Goal: Task Accomplishment & Management: Manage account settings

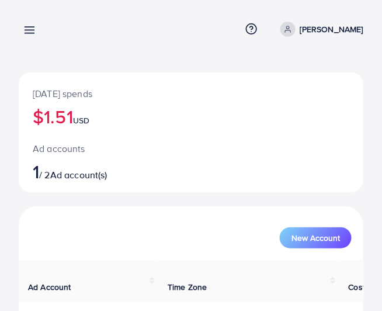
click at [32, 32] on icon at bounding box center [29, 30] width 12 height 12
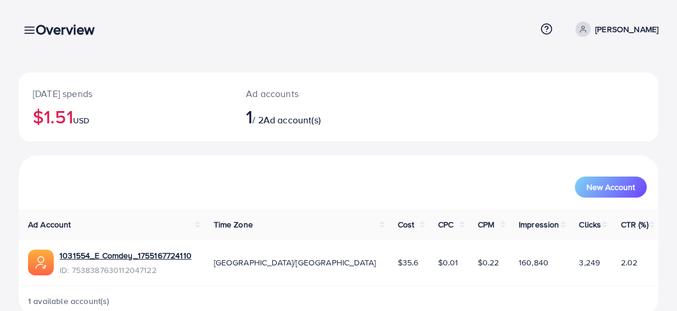
click at [32, 26] on div "Overview" at bounding box center [69, 29] width 87 height 17
click at [30, 30] on div "Overview" at bounding box center [69, 29] width 87 height 17
click at [29, 33] on div "Overview" at bounding box center [69, 29] width 87 height 17
click at [29, 31] on div "Overview" at bounding box center [69, 29] width 87 height 17
click at [33, 34] on div "Overview" at bounding box center [69, 29] width 87 height 17
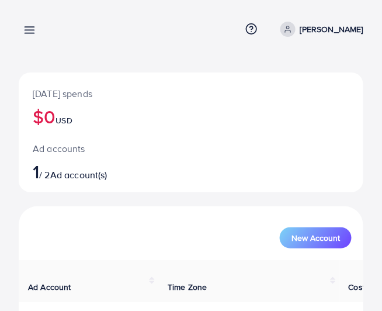
click at [33, 33] on line at bounding box center [29, 33] width 9 height 0
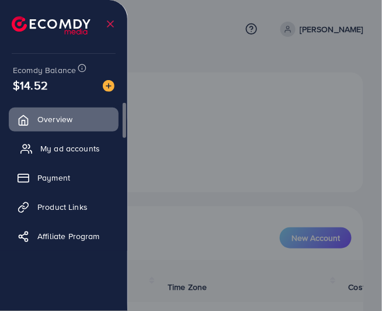
click at [86, 154] on span "My ad accounts" at bounding box center [70, 149] width 60 height 12
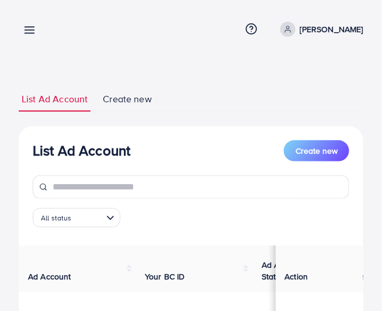
drag, startPoint x: 122, startPoint y: 98, endPoint x: 115, endPoint y: 97, distance: 7.1
click at [121, 98] on span "Create new" at bounding box center [127, 98] width 49 height 13
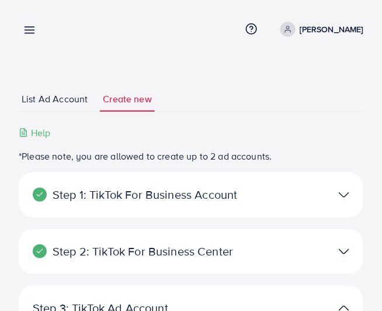
click at [75, 102] on span "List Ad Account" at bounding box center [55, 98] width 66 height 13
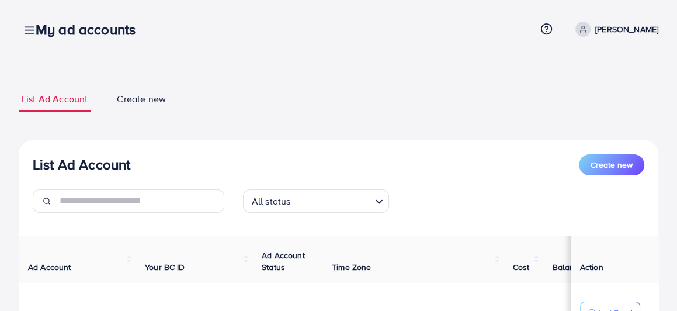
click at [28, 26] on div "My ad accounts" at bounding box center [90, 29] width 128 height 17
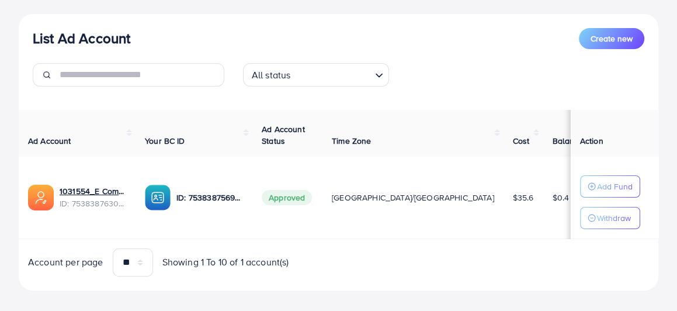
scroll to position [139, 0]
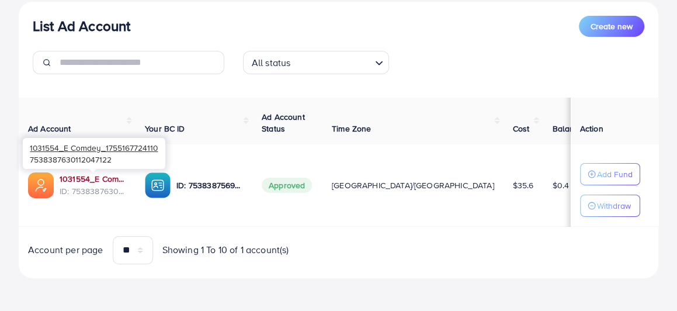
click at [101, 173] on link "1031554_E Comdey_1755167724110" at bounding box center [93, 179] width 67 height 12
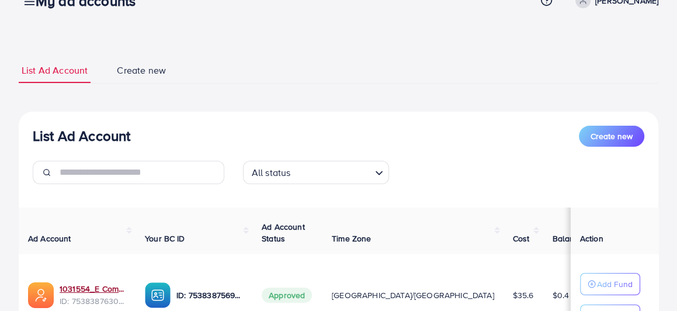
scroll to position [0, 0]
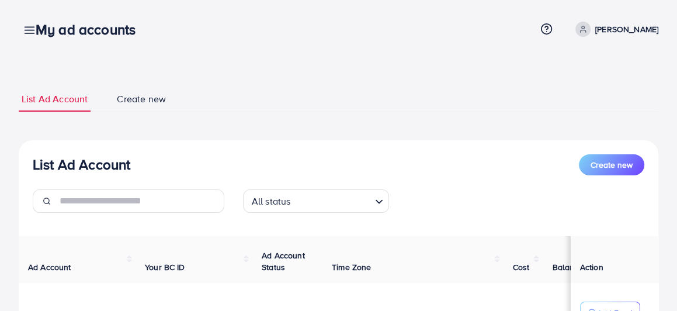
click at [28, 32] on div "My ad accounts" at bounding box center [90, 29] width 128 height 17
drag, startPoint x: 33, startPoint y: 29, endPoint x: 56, endPoint y: 33, distance: 23.3
click at [34, 29] on div "My ad accounts" at bounding box center [90, 29] width 128 height 17
click at [56, 33] on h3 "My ad accounts" at bounding box center [90, 29] width 109 height 17
click at [54, 32] on h3 "My ad accounts" at bounding box center [90, 29] width 109 height 17
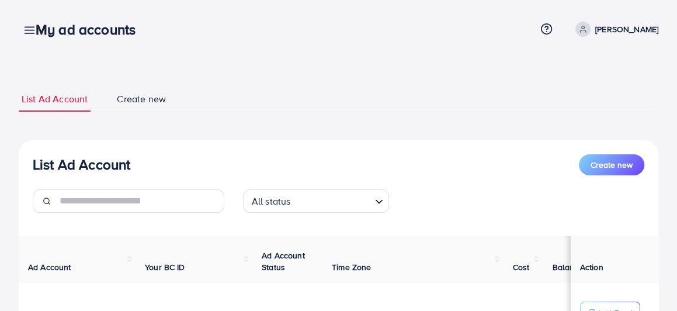
click at [54, 31] on h3 "My ad accounts" at bounding box center [90, 29] width 109 height 17
click at [51, 30] on h3 "My ad accounts" at bounding box center [90, 29] width 109 height 17
click at [51, 32] on h3 "My ad accounts" at bounding box center [90, 29] width 109 height 17
click at [49, 31] on h3 "My ad accounts" at bounding box center [90, 29] width 109 height 17
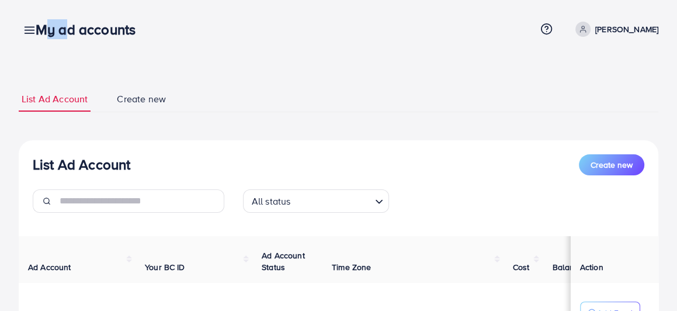
click at [49, 31] on h3 "My ad accounts" at bounding box center [90, 29] width 109 height 17
click at [48, 30] on h3 "My ad accounts" at bounding box center [90, 29] width 109 height 17
click at [49, 31] on h3 "My ad accounts" at bounding box center [90, 29] width 109 height 17
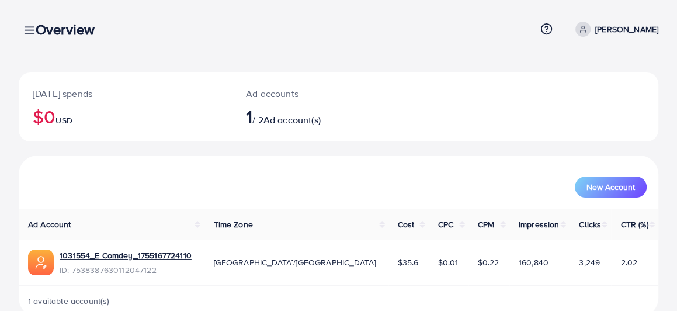
drag, startPoint x: 36, startPoint y: 33, endPoint x: 23, endPoint y: 32, distance: 13.0
click at [36, 33] on h3 "Overview" at bounding box center [70, 29] width 68 height 17
click at [34, 32] on div "Overview" at bounding box center [69, 29] width 87 height 17
click at [31, 32] on div "Overview" at bounding box center [69, 29] width 87 height 17
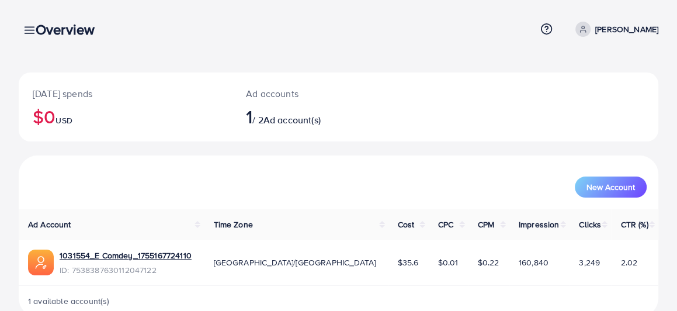
click at [31, 32] on div "Overview" at bounding box center [69, 29] width 87 height 17
click at [29, 33] on div "Overview" at bounding box center [69, 29] width 87 height 17
click at [28, 30] on div "Overview" at bounding box center [69, 29] width 87 height 17
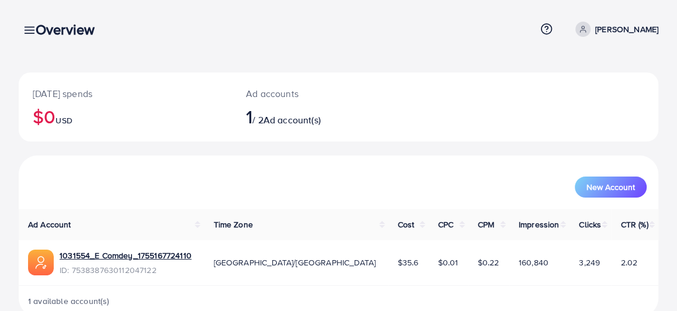
click at [25, 27] on line at bounding box center [29, 27] width 9 height 0
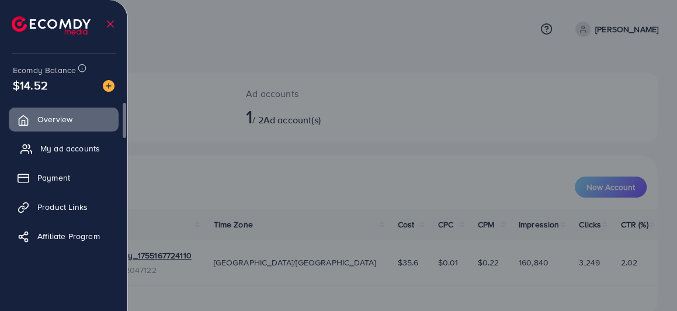
click at [72, 155] on link "My ad accounts" at bounding box center [64, 148] width 110 height 23
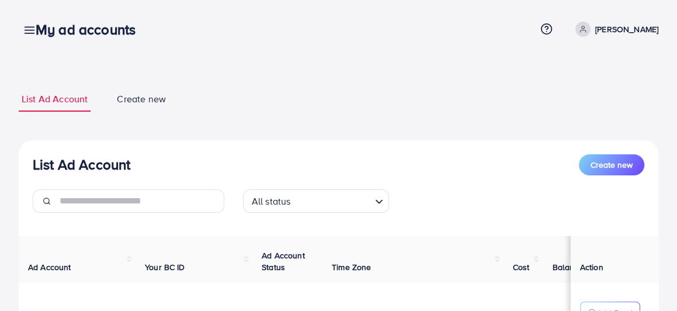
click at [13, 31] on div "List Ad Account Create new List Ad Account Create new All status Loading... Ad …" at bounding box center [338, 224] width 677 height 449
click at [3, 19] on div "List Ad Account Create new List Ad Account Create new All status Loading... Ad …" at bounding box center [338, 224] width 677 height 449
click at [28, 32] on div "My ad accounts" at bounding box center [90, 29] width 128 height 17
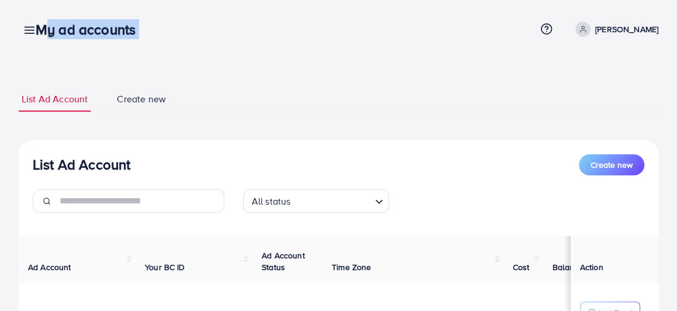
click at [28, 32] on div "My ad accounts" at bounding box center [90, 29] width 128 height 17
click at [27, 32] on div "My ad accounts" at bounding box center [90, 29] width 128 height 17
click at [59, 106] on link "List Ad Account" at bounding box center [55, 98] width 72 height 25
click at [120, 98] on span "Create new" at bounding box center [141, 98] width 49 height 13
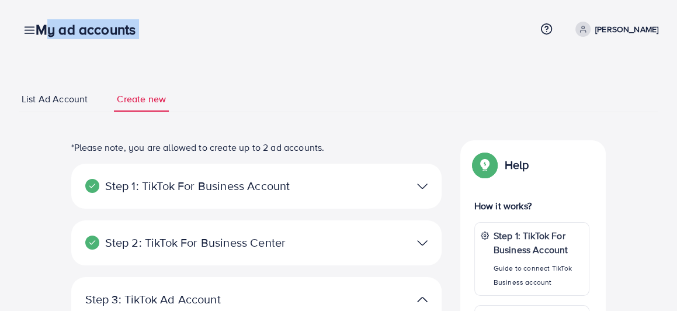
click at [75, 96] on span "List Ad Account" at bounding box center [55, 98] width 66 height 13
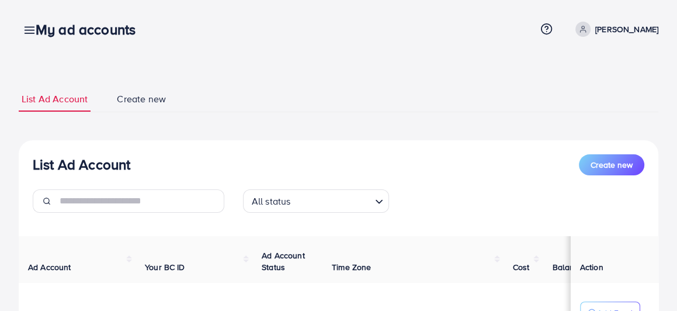
click at [74, 60] on div "List Ad Account Create new List Ad Account Create new All status Loading... Ad …" at bounding box center [338, 224] width 677 height 449
click at [31, 34] on div "My ad accounts" at bounding box center [90, 29] width 128 height 17
click at [29, 33] on div "My ad accounts" at bounding box center [90, 29] width 128 height 17
click at [29, 32] on div "My ad accounts" at bounding box center [90, 29] width 128 height 17
click at [29, 30] on div "My ad accounts" at bounding box center [90, 29] width 128 height 17
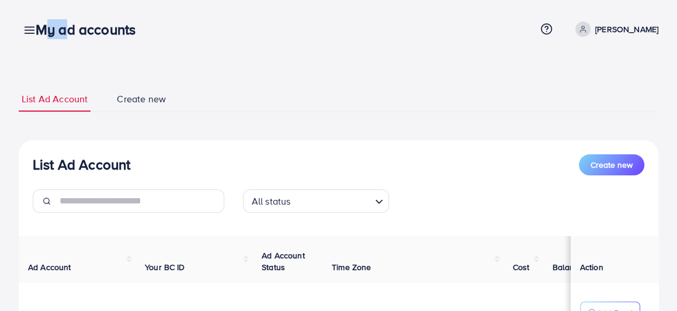
click at [29, 31] on div "My ad accounts" at bounding box center [90, 29] width 128 height 17
click at [25, 32] on icon at bounding box center [29, 30] width 12 height 12
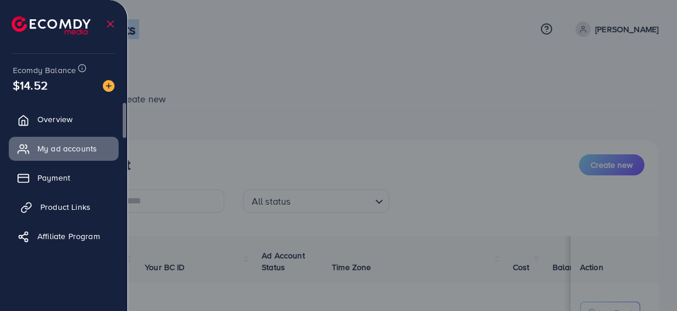
click at [84, 200] on link "Product Links" at bounding box center [64, 206] width 110 height 23
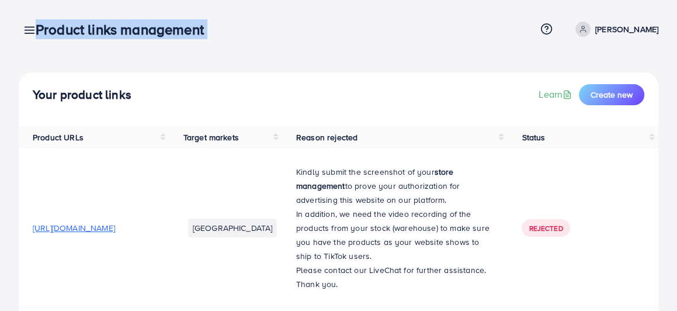
drag, startPoint x: 29, startPoint y: 30, endPoint x: 20, endPoint y: 26, distance: 9.4
click at [28, 30] on div "Product links management" at bounding box center [124, 29] width 196 height 17
click at [26, 28] on icon at bounding box center [29, 30] width 12 height 12
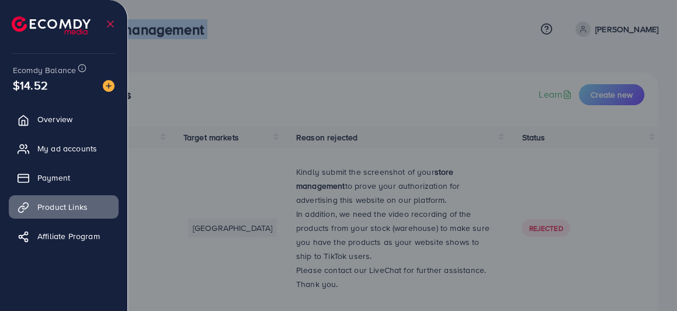
click at [27, 33] on img at bounding box center [51, 25] width 79 height 18
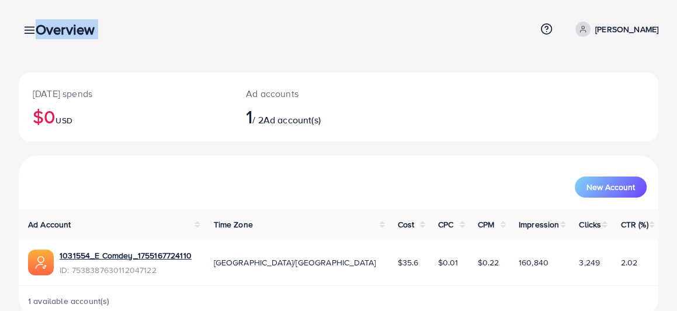
click at [27, 30] on div "Overview" at bounding box center [69, 29] width 87 height 17
click at [25, 30] on line at bounding box center [29, 30] width 9 height 0
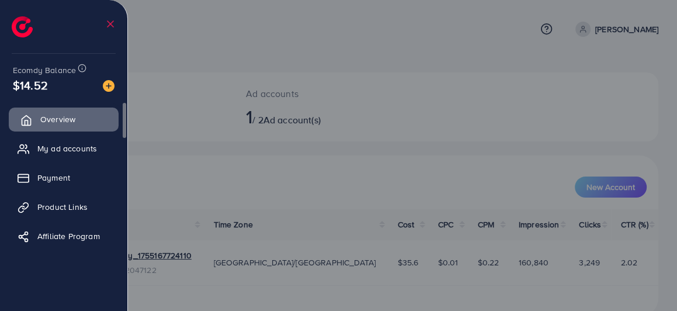
click at [24, 37] on li at bounding box center [27, 24] width 30 height 41
click at [58, 141] on link "My ad accounts" at bounding box center [64, 148] width 110 height 23
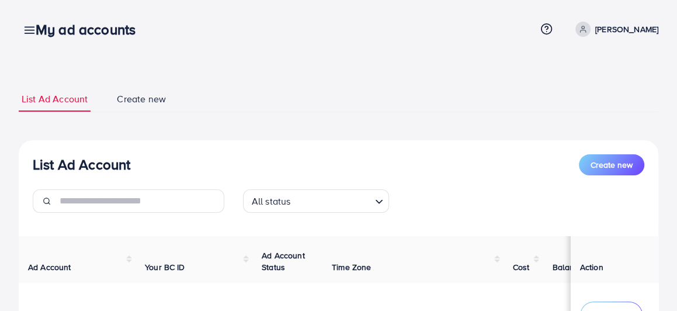
click at [27, 33] on div "My ad accounts" at bounding box center [90, 29] width 128 height 17
click at [25, 32] on div "My ad accounts Help Center Contact Support Term and policy About Us Malik Khali…" at bounding box center [339, 29] width 640 height 32
click at [25, 32] on icon at bounding box center [29, 30] width 12 height 12
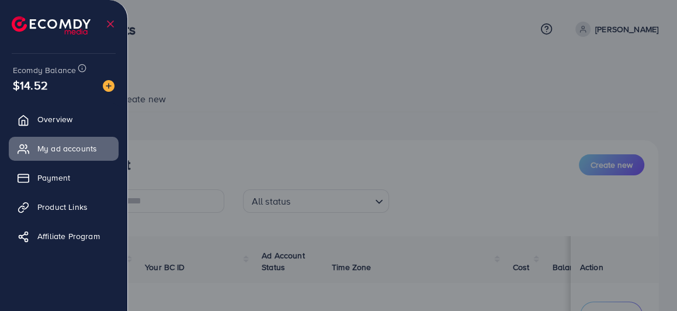
click at [169, 147] on div at bounding box center [338, 186] width 677 height 373
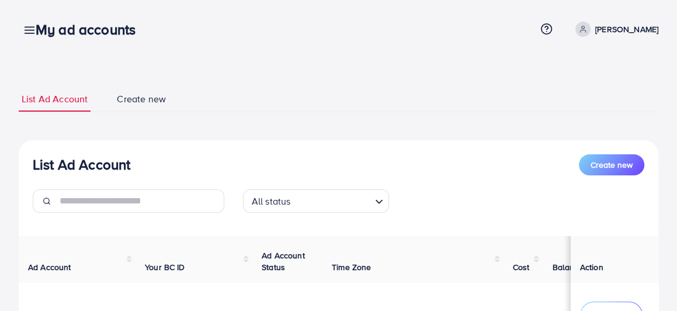
click at [27, 31] on div "My ad accounts" at bounding box center [90, 29] width 128 height 17
click at [32, 32] on div "My ad accounts" at bounding box center [90, 29] width 128 height 17
click at [32, 31] on div "My ad accounts" at bounding box center [90, 29] width 128 height 17
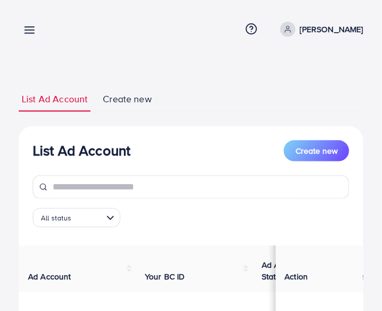
click at [31, 28] on icon at bounding box center [29, 30] width 12 height 12
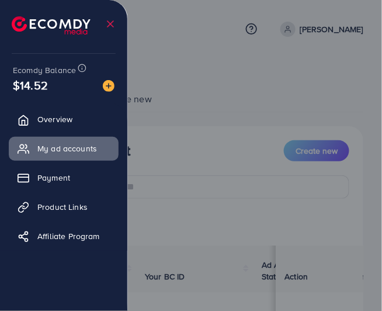
click at [229, 129] on div at bounding box center [191, 186] width 382 height 373
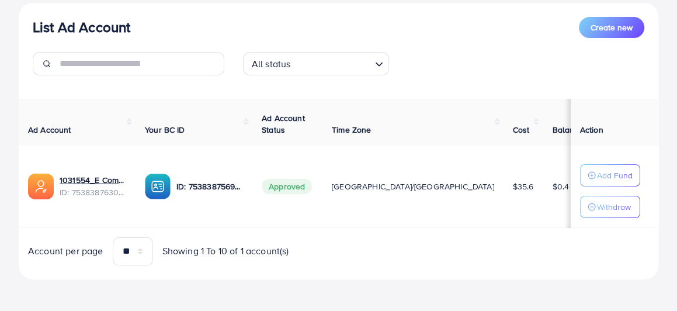
scroll to position [139, 0]
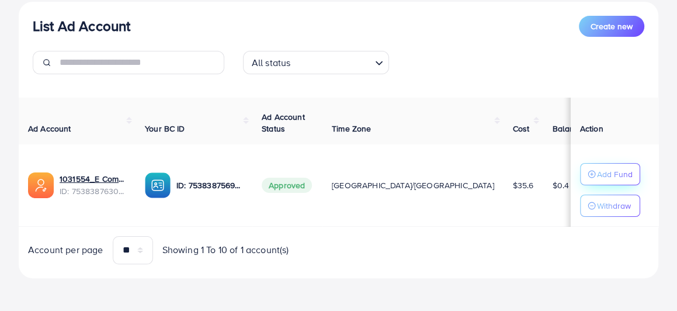
click at [385, 175] on p "Add Fund" at bounding box center [615, 174] width 36 height 14
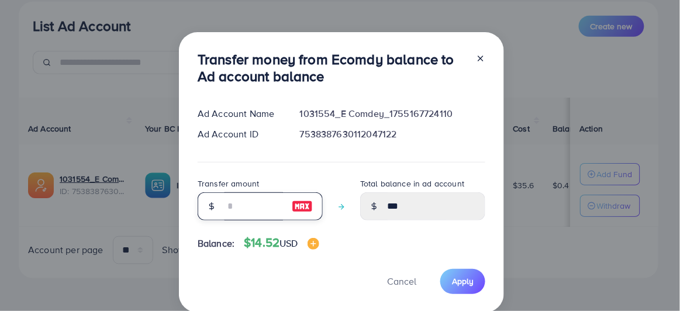
click at [235, 202] on input "number" at bounding box center [253, 206] width 58 height 28
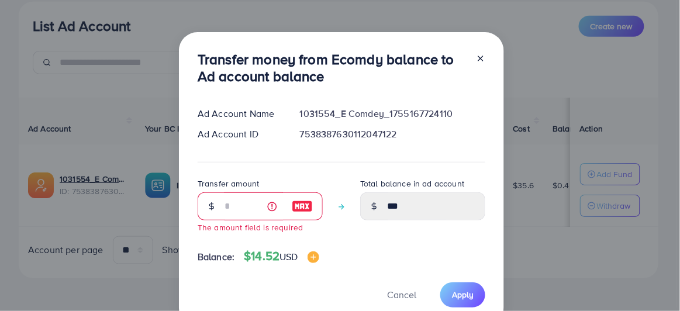
click at [385, 57] on icon at bounding box center [480, 58] width 9 height 9
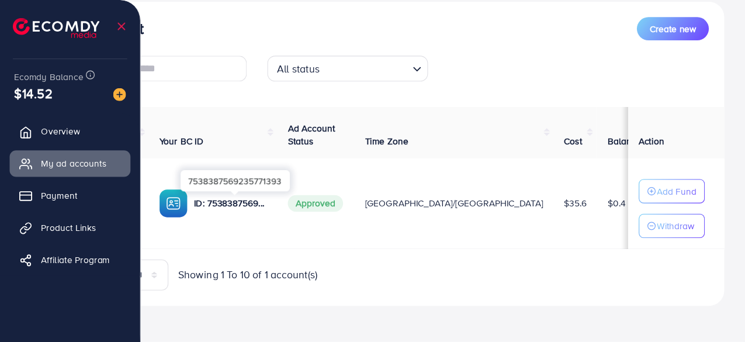
scroll to position [106, 0]
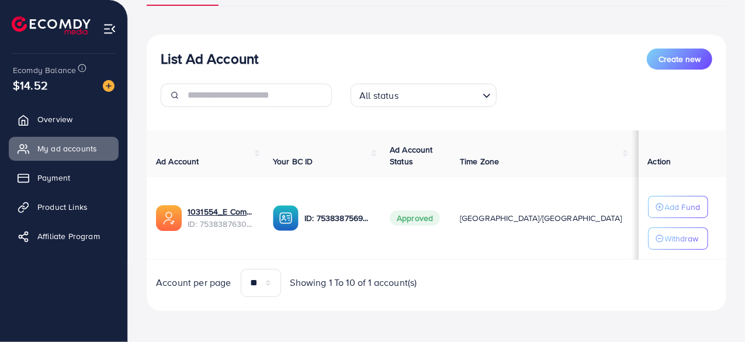
click at [230, 20] on div "List Ad Account Create new List Ad Account Create new All status Loading... Ad …" at bounding box center [437, 146] width 580 height 330
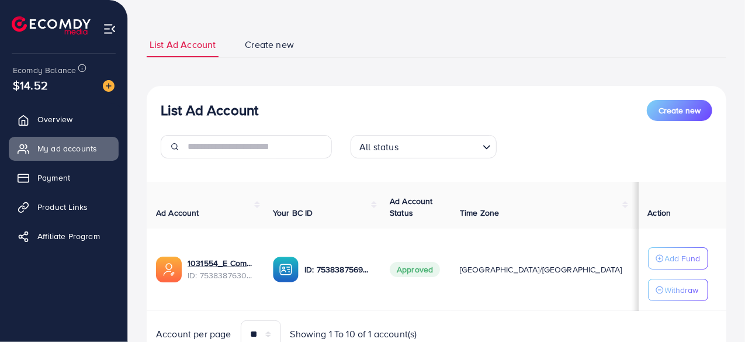
scroll to position [109, 0]
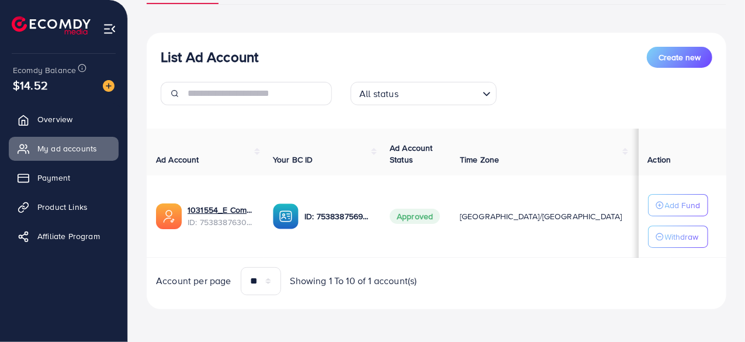
click at [173, 22] on div "List Ad Account Create new List Ad Account Create new All status Loading... Ad …" at bounding box center [437, 144] width 580 height 330
click at [110, 27] on img at bounding box center [109, 28] width 13 height 13
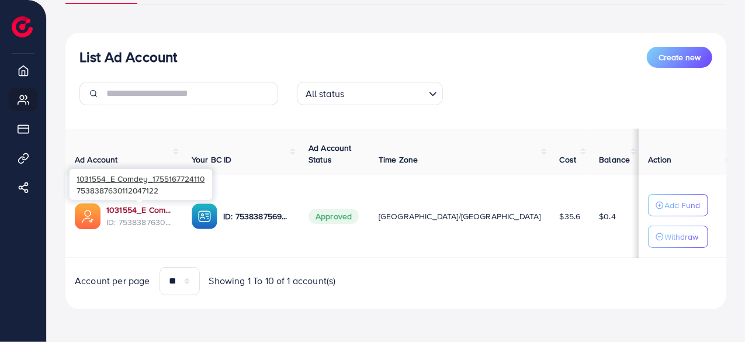
click at [130, 209] on link "1031554_E Comdey_1755167724110" at bounding box center [139, 210] width 67 height 12
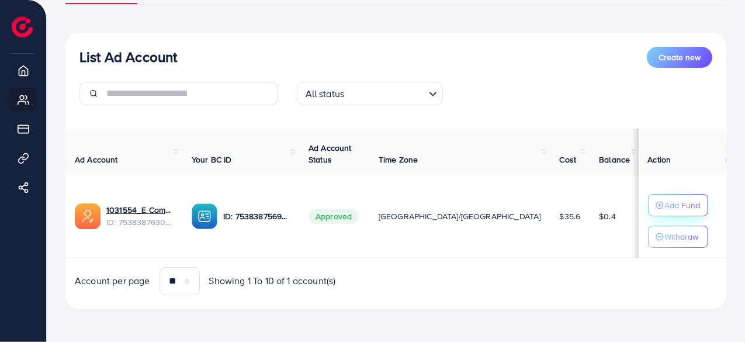
click at [674, 205] on p "Add Fund" at bounding box center [683, 205] width 36 height 14
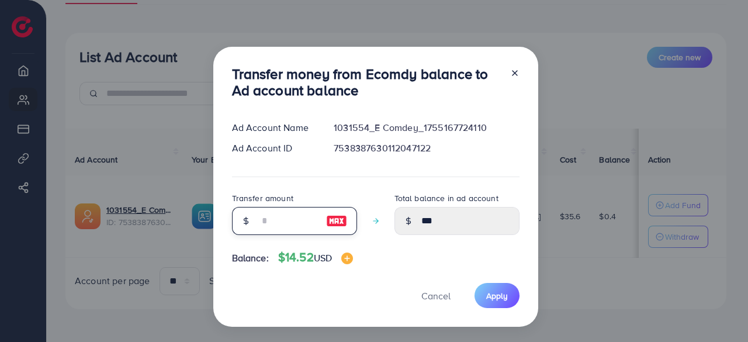
click at [276, 225] on input "number" at bounding box center [288, 221] width 58 height 28
type input "*"
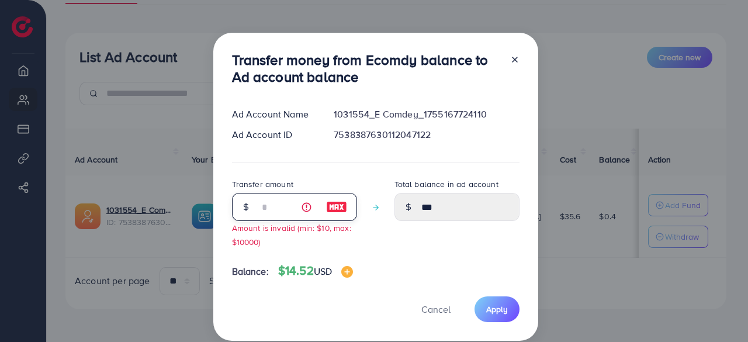
type input "****"
type input "**"
type input "*****"
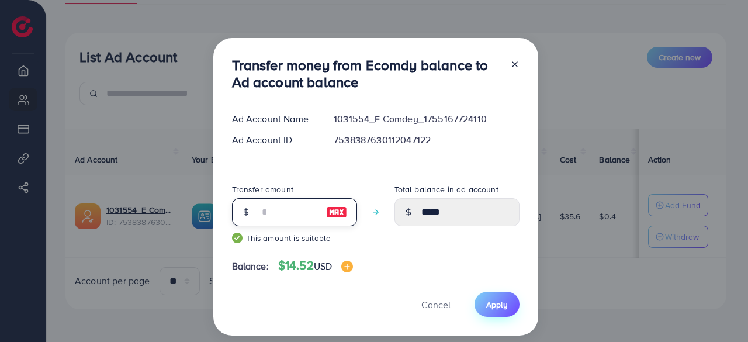
type input "**"
click at [494, 300] on span "Apply" at bounding box center [497, 305] width 22 height 12
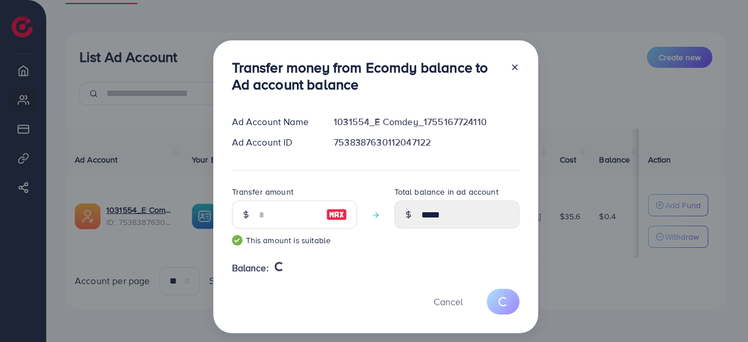
type input "***"
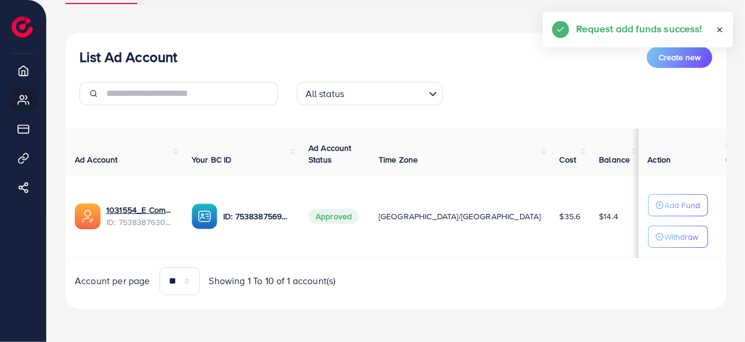
click at [677, 230] on p "Withdraw" at bounding box center [682, 237] width 34 height 14
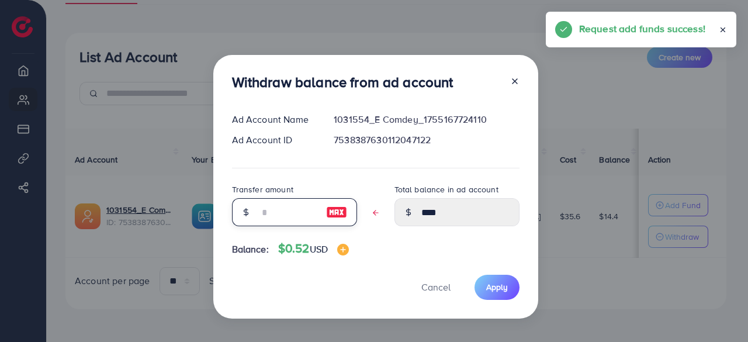
click at [278, 216] on input "text" at bounding box center [288, 212] width 58 height 28
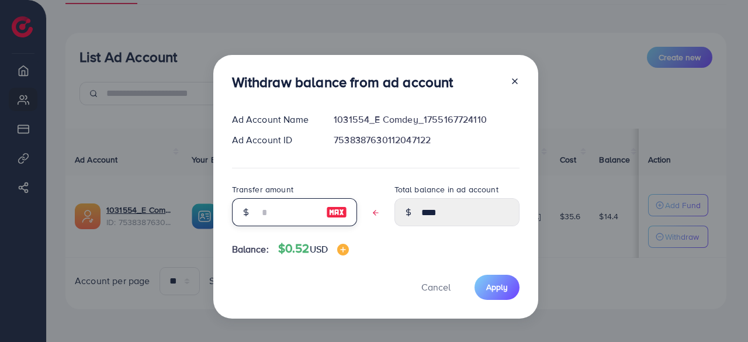
type input "*"
type input "*****"
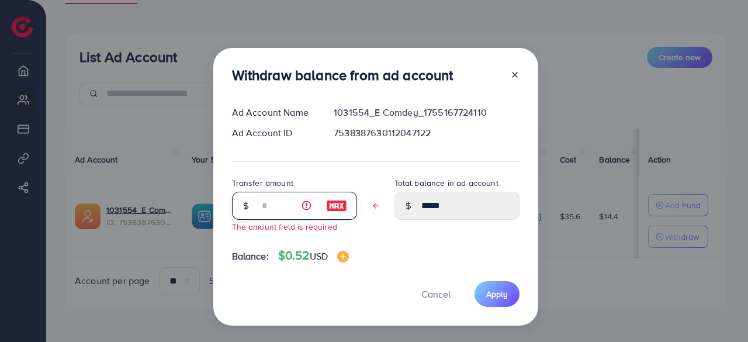
type input "*"
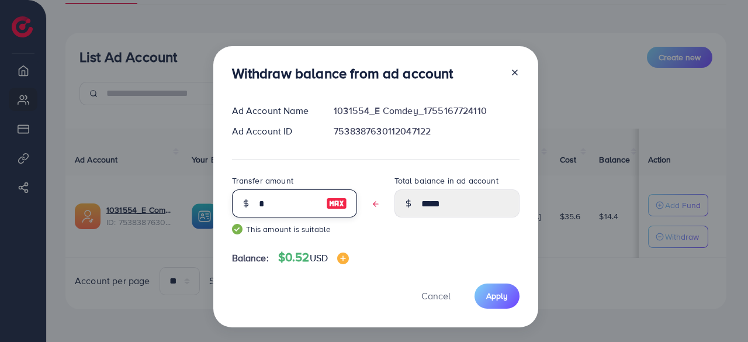
type input "*****"
type input "**"
type input "****"
type input "**"
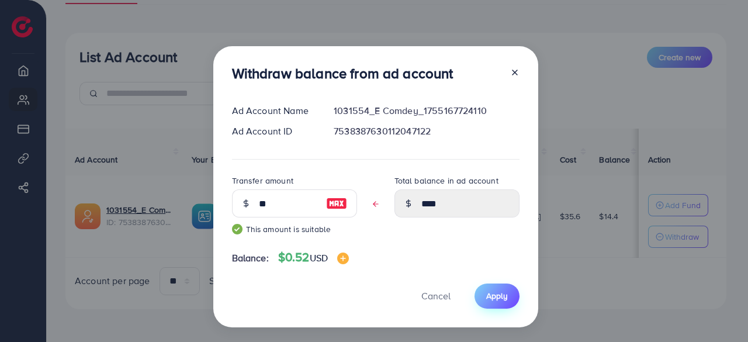
click at [493, 293] on span "Apply" at bounding box center [497, 296] width 22 height 12
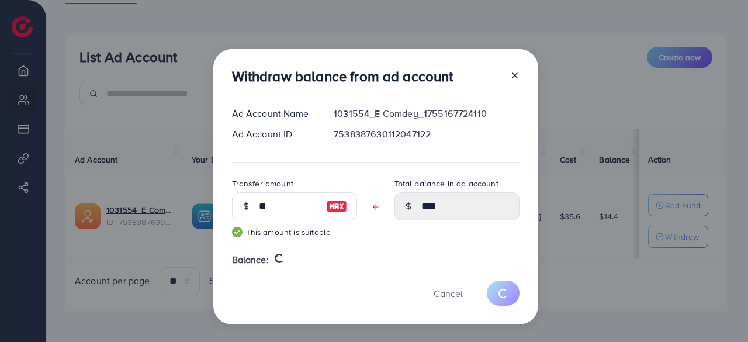
type input "****"
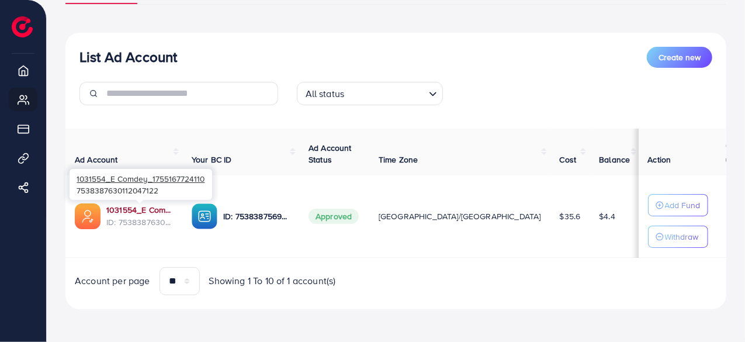
click at [128, 210] on link "1031554_E Comdey_1755167724110" at bounding box center [139, 210] width 67 height 12
